Goal: Find specific page/section: Find specific page/section

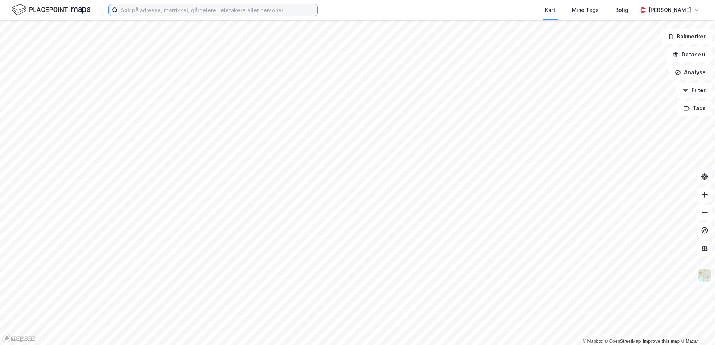
click at [121, 12] on input at bounding box center [218, 9] width 200 height 11
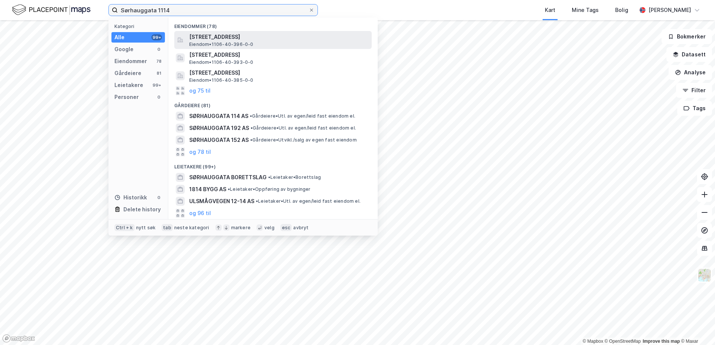
type input "Sørhauggata 1114"
click at [207, 44] on span "Eiendom • 1106-40-396-0-0" at bounding box center [221, 45] width 64 height 6
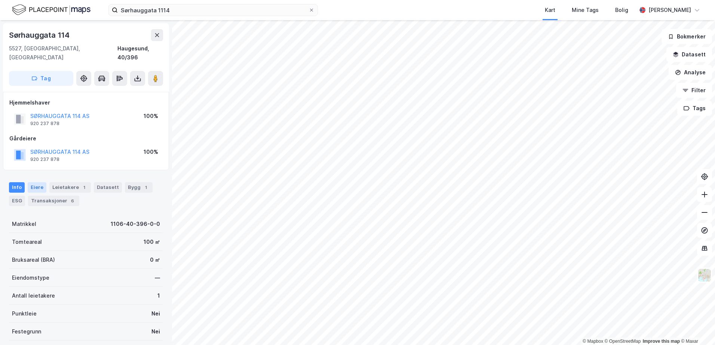
click at [37, 182] on div "Eiere" at bounding box center [37, 187] width 19 height 10
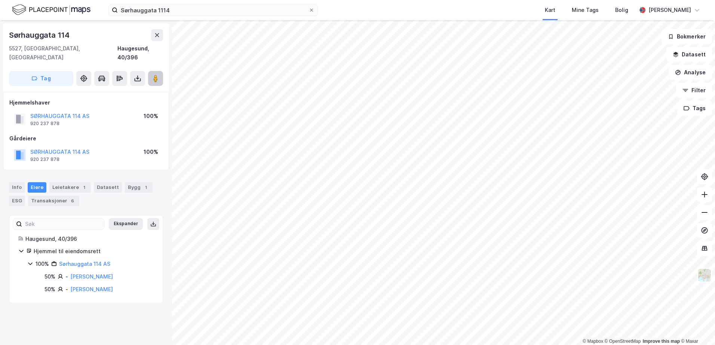
click at [157, 75] on image at bounding box center [155, 78] width 4 height 7
